Goal: Task Accomplishment & Management: Manage account settings

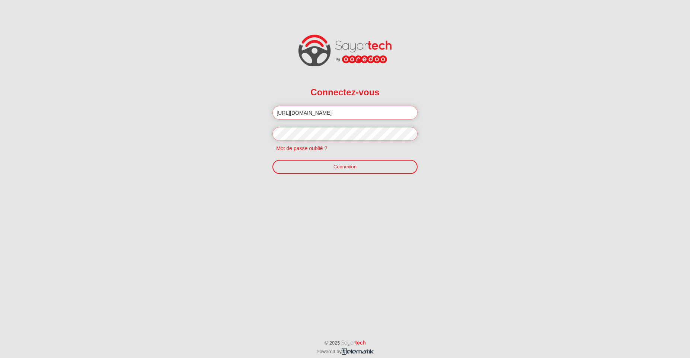
click at [331, 113] on input "[URL][DOMAIN_NAME]" at bounding box center [344, 113] width 145 height 14
paste input "[PERSON_NAME][EMAIL_ADDRESS][DOMAIN_NAME]"
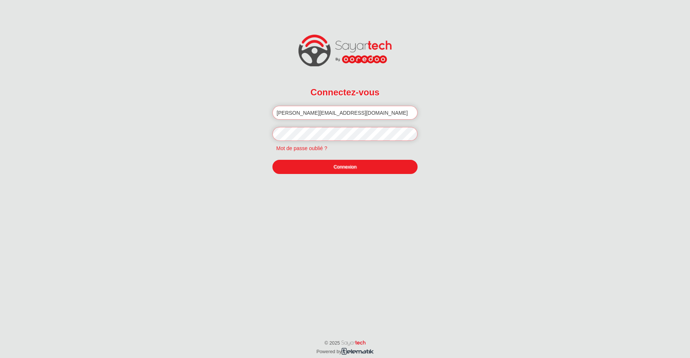
click at [325, 168] on link "Connexion" at bounding box center [344, 167] width 145 height 14
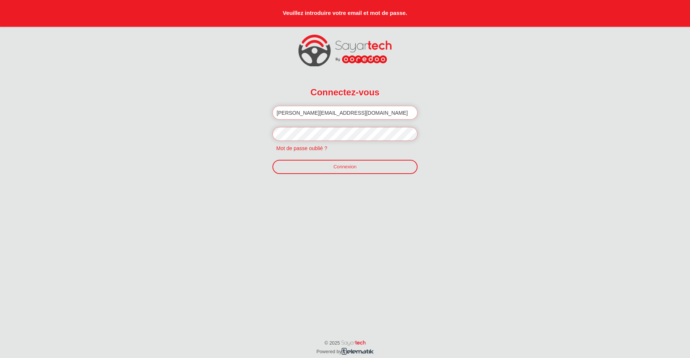
click at [341, 114] on input "f.jilani@telematik.tn" at bounding box center [344, 113] width 145 height 14
paste input "f.jilani@telematik.tn"
type input "f.jilani@telematik.tn"
click at [332, 169] on link "Connexion" at bounding box center [344, 167] width 145 height 14
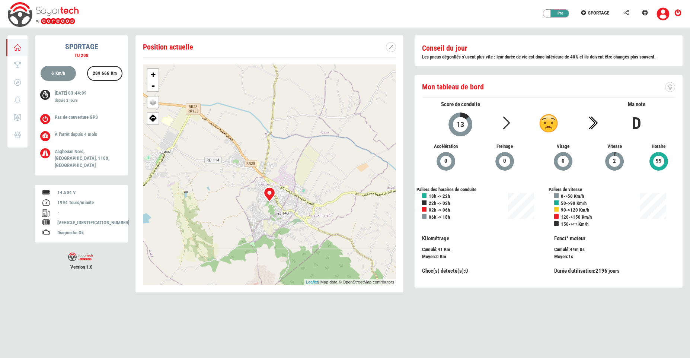
drag, startPoint x: 332, startPoint y: 172, endPoint x: 332, endPoint y: 199, distance: 26.4
click at [332, 199] on div "+ - OSM Map Google Map Google Satellite Leaflet | Map data © OpenStreetMap cont…" at bounding box center [269, 174] width 253 height 220
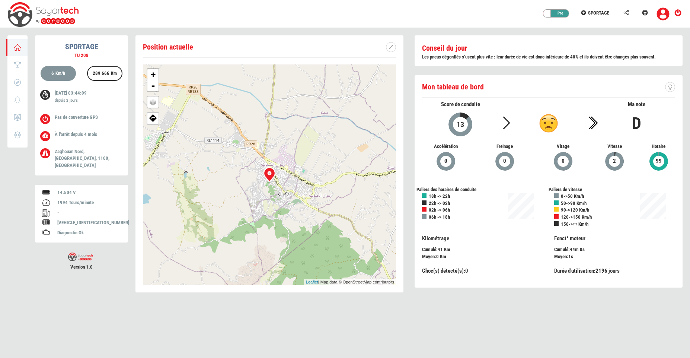
click at [560, 16] on div "Pro" at bounding box center [558, 13] width 22 height 7
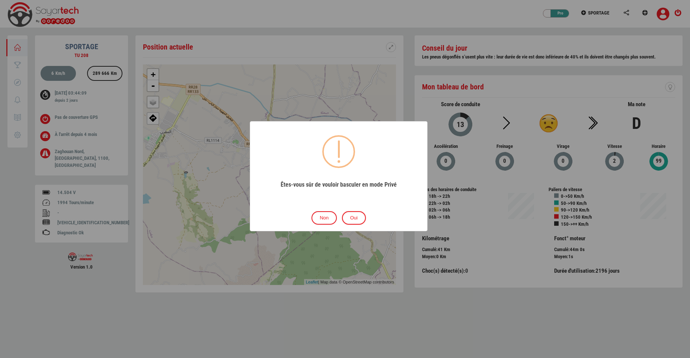
click at [324, 217] on button "Non" at bounding box center [323, 218] width 25 height 14
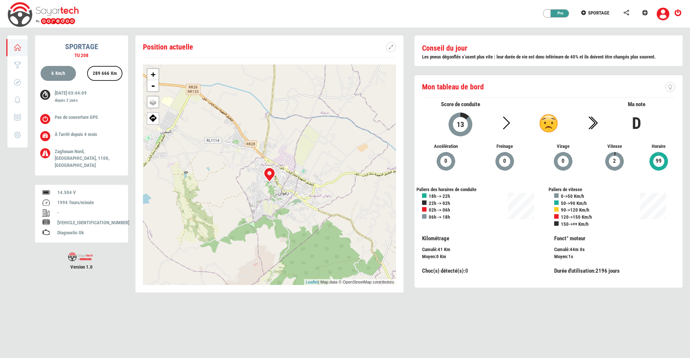
click at [663, 12] on img at bounding box center [662, 13] width 13 height 13
click at [600, 12] on span "SPORTAGE" at bounding box center [598, 13] width 21 height 6
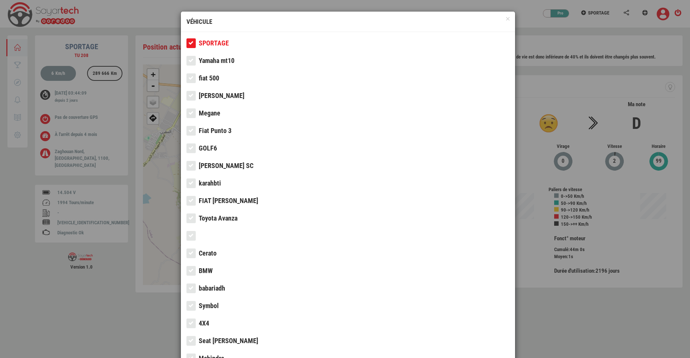
drag, startPoint x: 540, startPoint y: 36, endPoint x: 576, endPoint y: 35, distance: 36.1
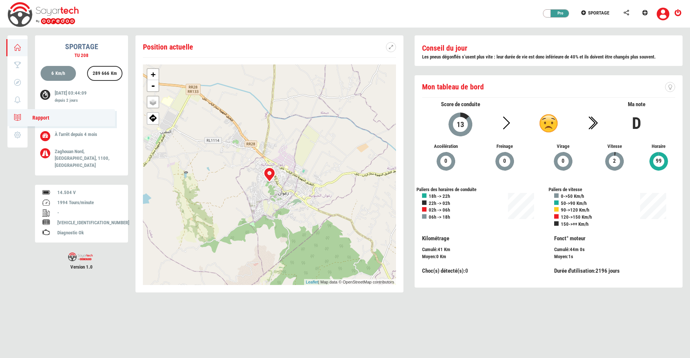
click at [14, 116] on icon at bounding box center [17, 117] width 9 height 5
type input "21/09/2025"
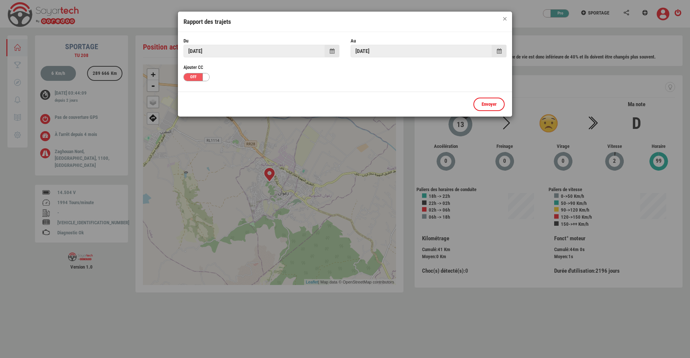
click at [506, 18] on button "×" at bounding box center [504, 18] width 3 height 3
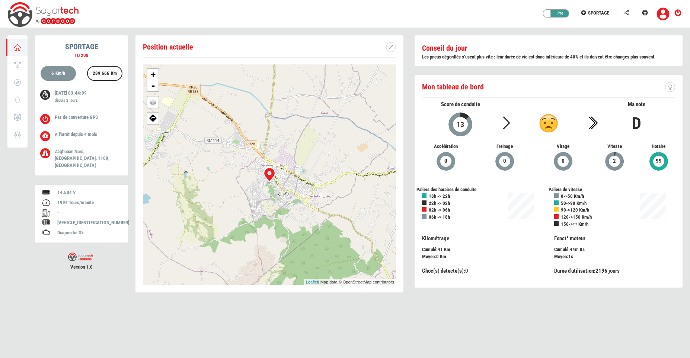
click at [647, 10] on icon at bounding box center [644, 12] width 7 height 5
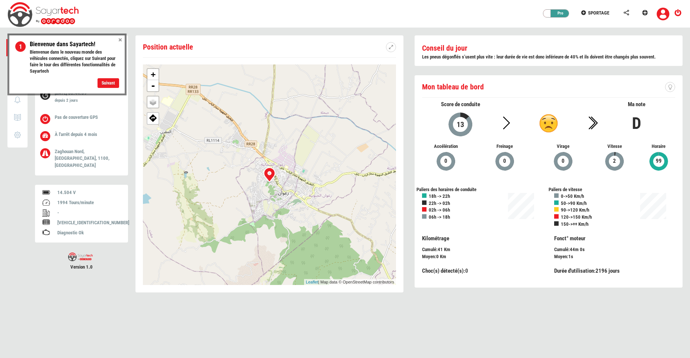
click at [121, 36] on button "Fermer" at bounding box center [120, 39] width 9 height 9
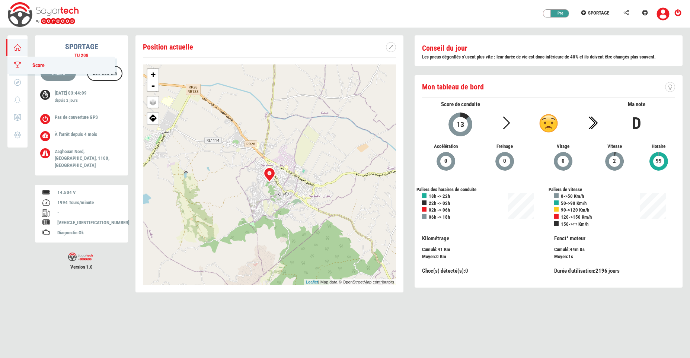
click at [18, 64] on icon at bounding box center [17, 64] width 9 height 5
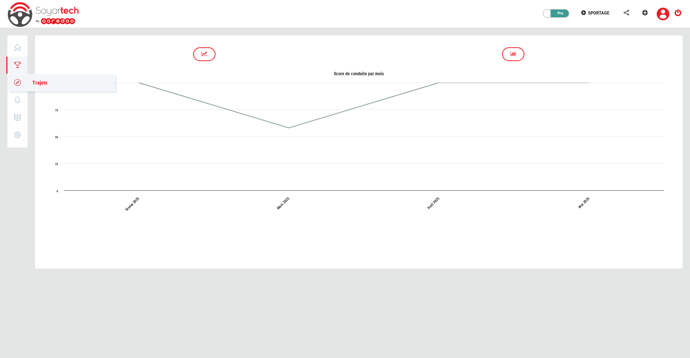
click at [17, 80] on icon at bounding box center [17, 82] width 9 height 5
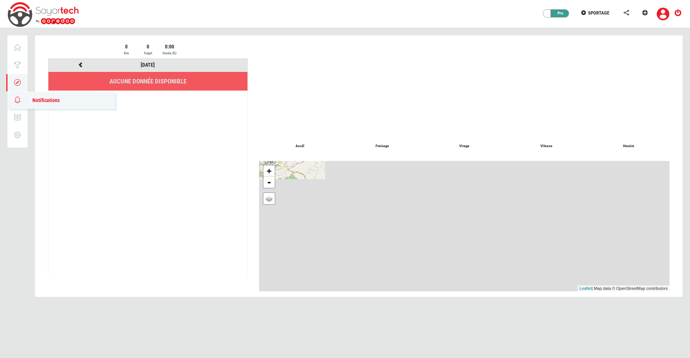
click at [16, 104] on link "0 Notifications" at bounding box center [61, 100] width 108 height 17
type input "21/09/2025"
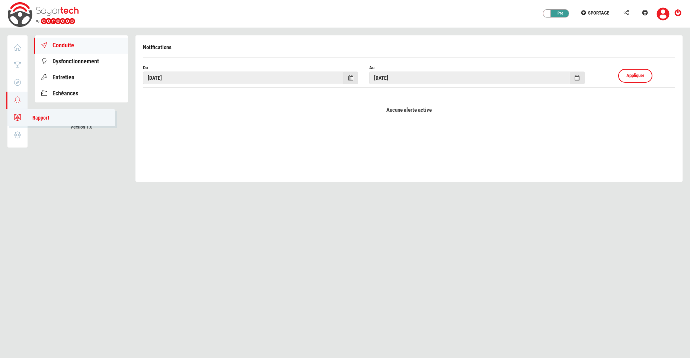
click at [12, 120] on link "0 Rapport" at bounding box center [61, 117] width 108 height 17
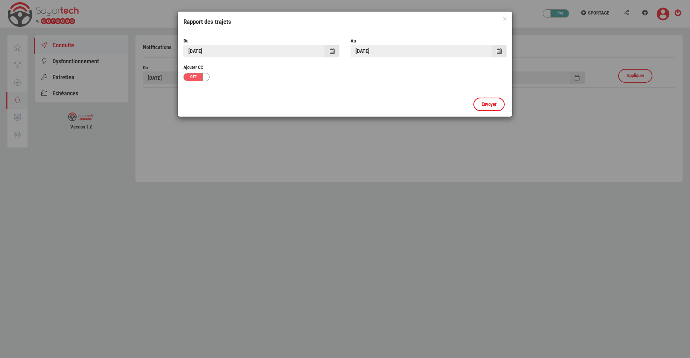
click at [506, 16] on div "× Rapport des trajets" at bounding box center [345, 22] width 334 height 20
click at [504, 19] on button "×" at bounding box center [504, 18] width 3 height 3
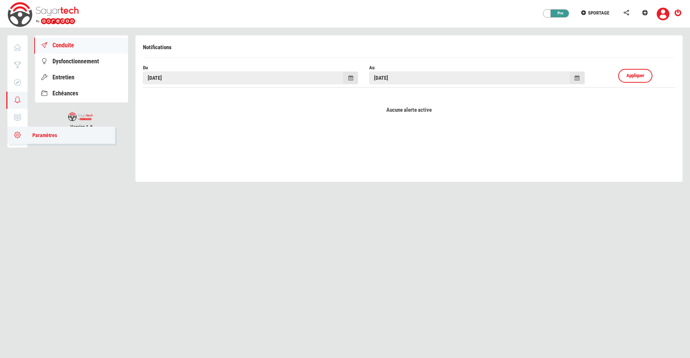
click at [13, 134] on icon at bounding box center [17, 134] width 9 height 5
type input "SPORTAGE"
type input "TU 208"
type input "4371"
type input "91"
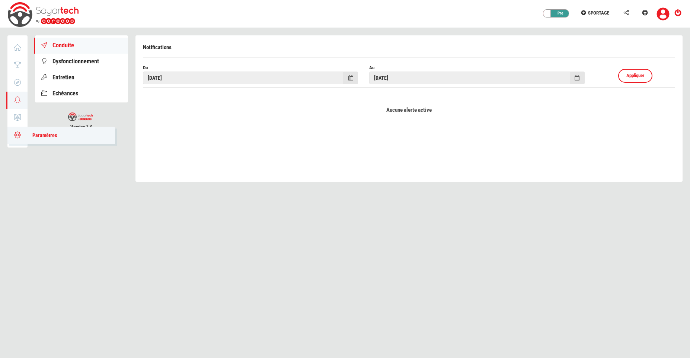
type input "67738"
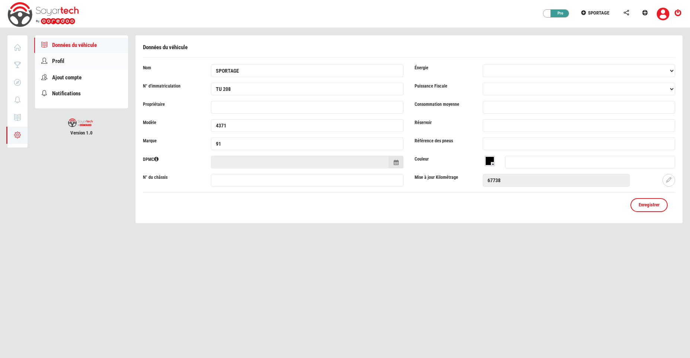
click at [100, 61] on link "Profil" at bounding box center [81, 61] width 93 height 15
type input "Fayssal"
type input "Jilani"
type input "f.jilani@telematik.tn"
type input "98274220"
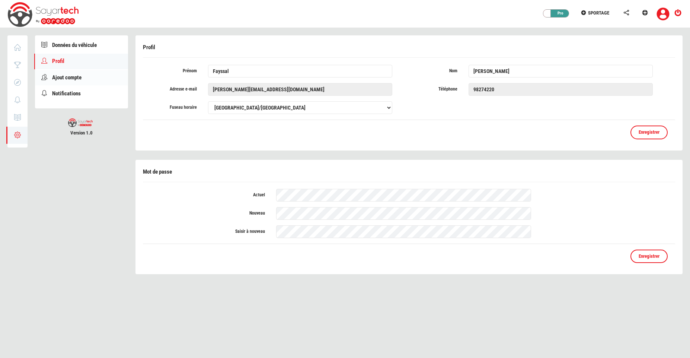
click at [89, 77] on link "Ajout compte" at bounding box center [81, 77] width 93 height 15
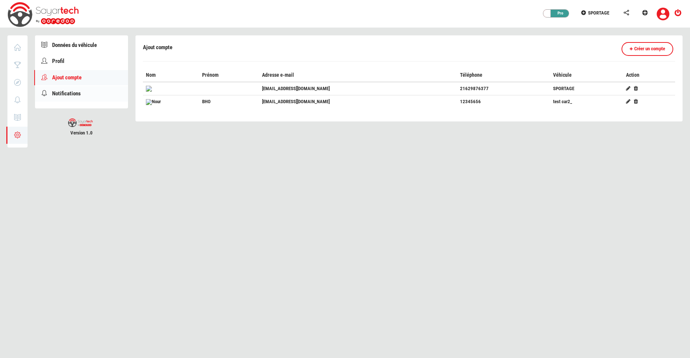
click at [80, 96] on span "Notifications" at bounding box center [66, 93] width 29 height 7
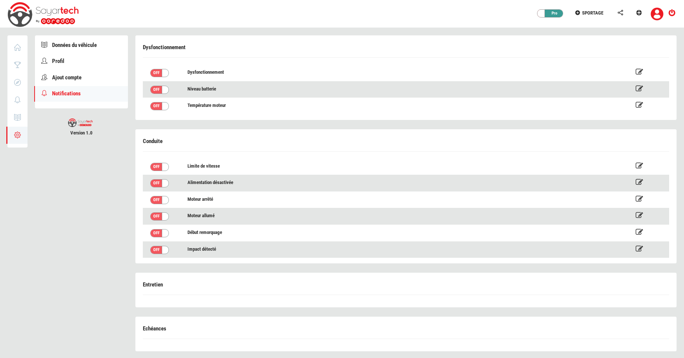
click at [675, 13] on icon at bounding box center [672, 12] width 9 height 5
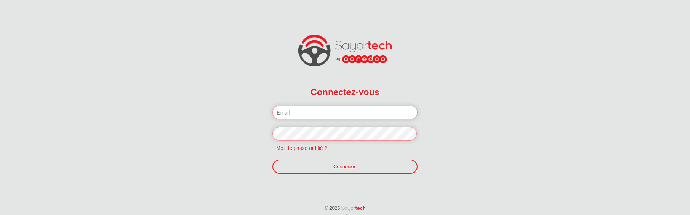
paste input "[PERSON_NAME][EMAIL_ADDRESS][DOMAIN_NAME]"
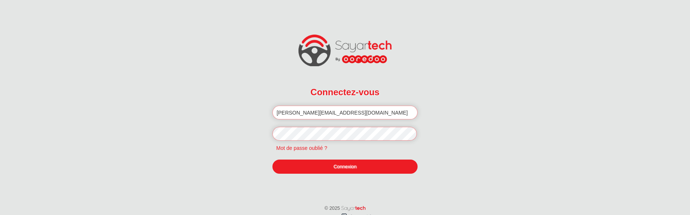
type input "[PERSON_NAME][EMAIL_ADDRESS][DOMAIN_NAME]"
click at [323, 166] on link "Connexion" at bounding box center [344, 167] width 145 height 14
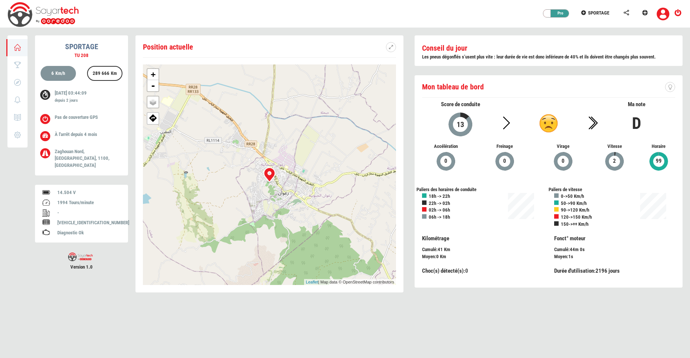
click at [181, 26] on div "Privé Pro SPORTAGE" at bounding box center [345, 14] width 690 height 28
click at [600, 15] on span "SPORTAGE" at bounding box center [598, 13] width 21 height 6
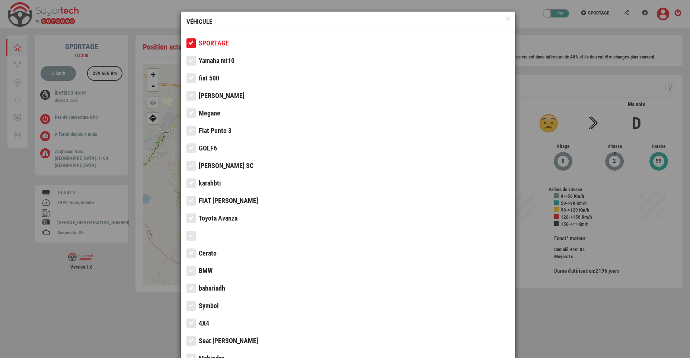
click at [188, 61] on icon at bounding box center [191, 60] width 7 height 5
